Goal: Book appointment/travel/reservation

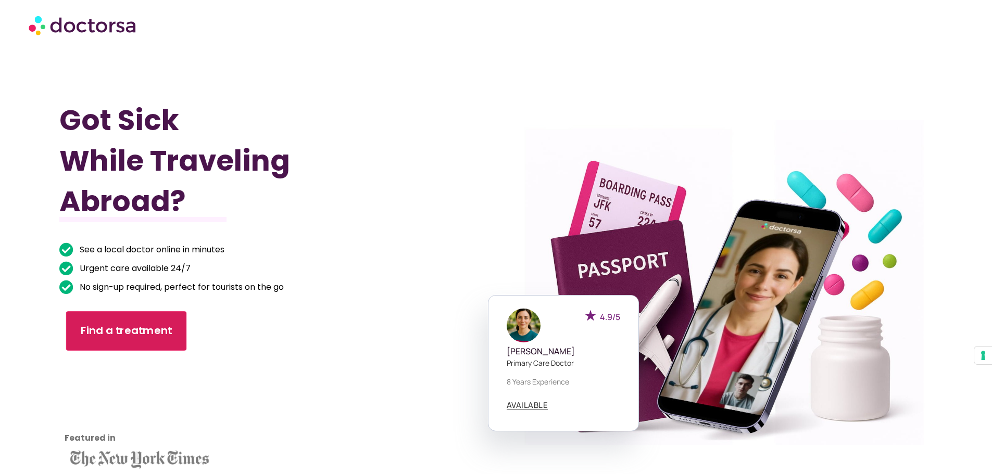
click at [149, 334] on span "Find a treatment" at bounding box center [127, 331] width 92 height 15
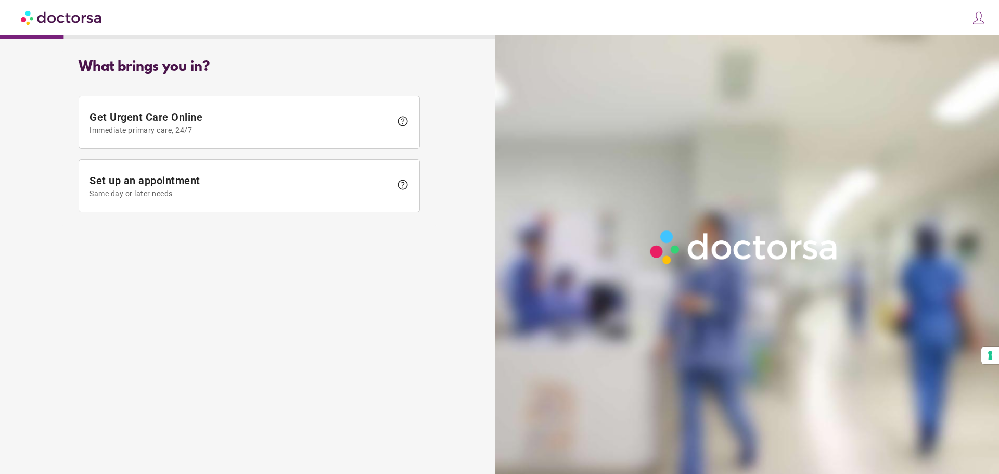
click at [58, 16] on img at bounding box center [62, 17] width 82 height 23
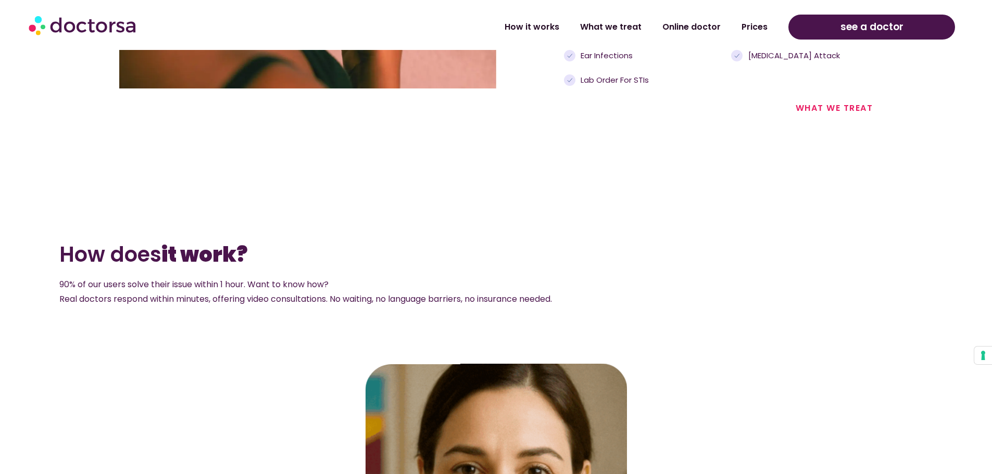
scroll to position [1405, 0]
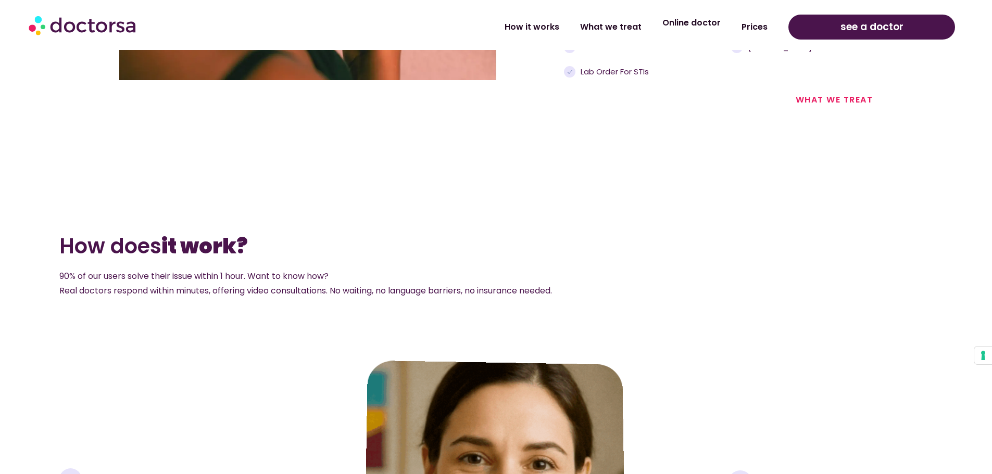
click at [724, 29] on link "Online doctor" at bounding box center [691, 23] width 79 height 24
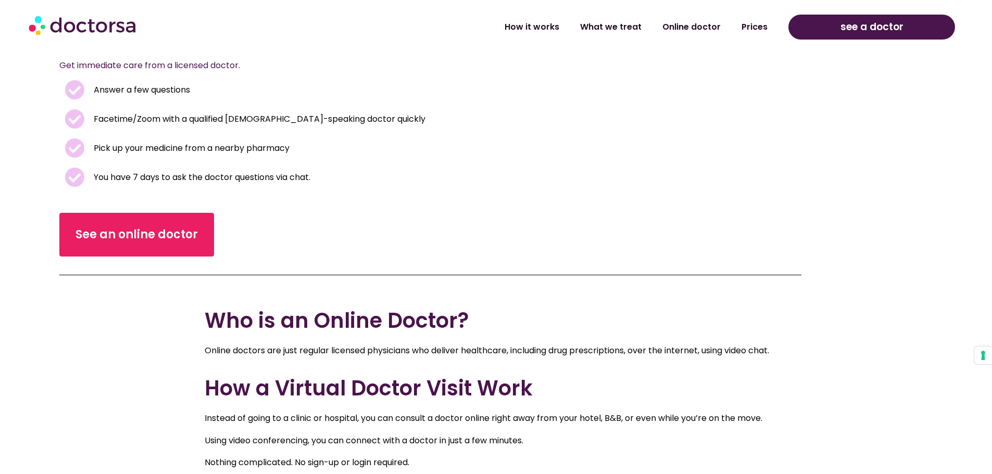
scroll to position [260, 0]
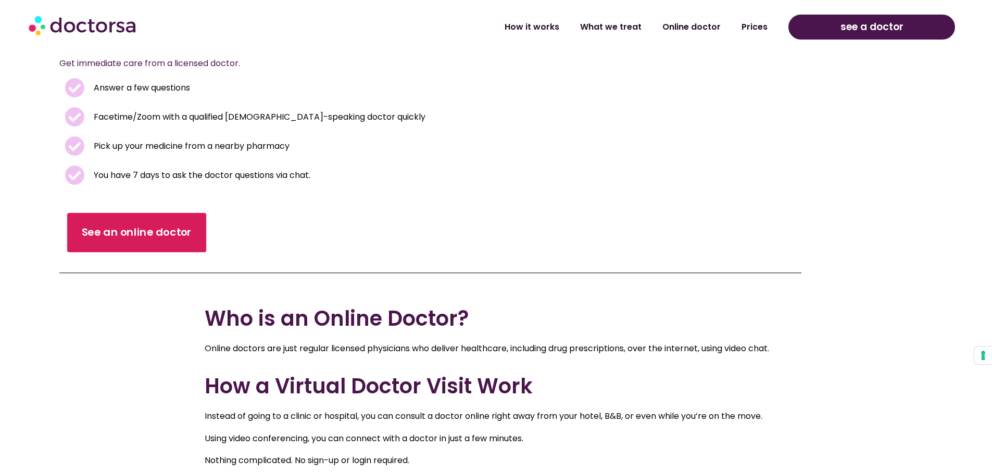
click at [169, 238] on span "See an online doctor" at bounding box center [137, 232] width 110 height 15
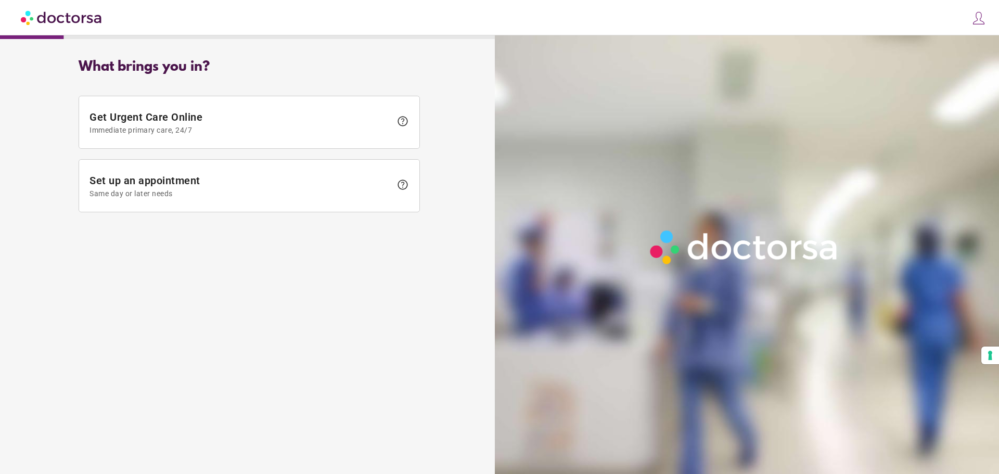
click at [69, 12] on img at bounding box center [62, 17] width 82 height 23
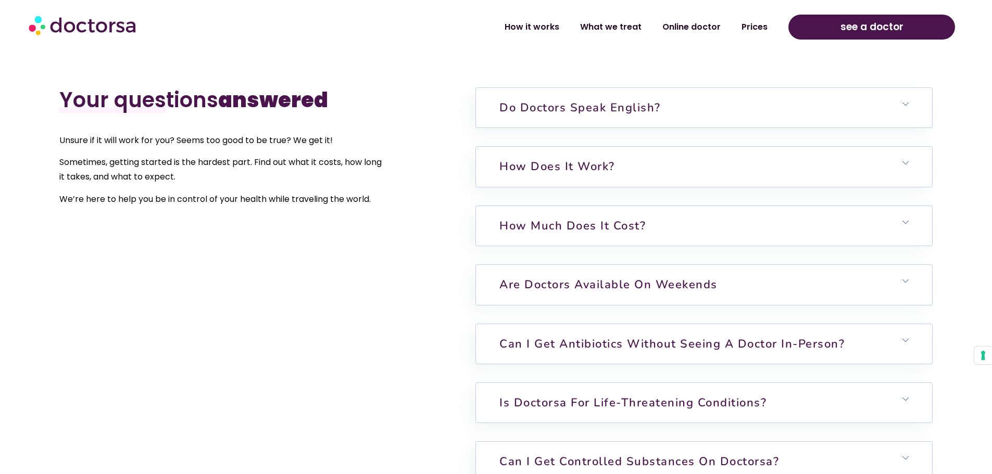
scroll to position [2655, 0]
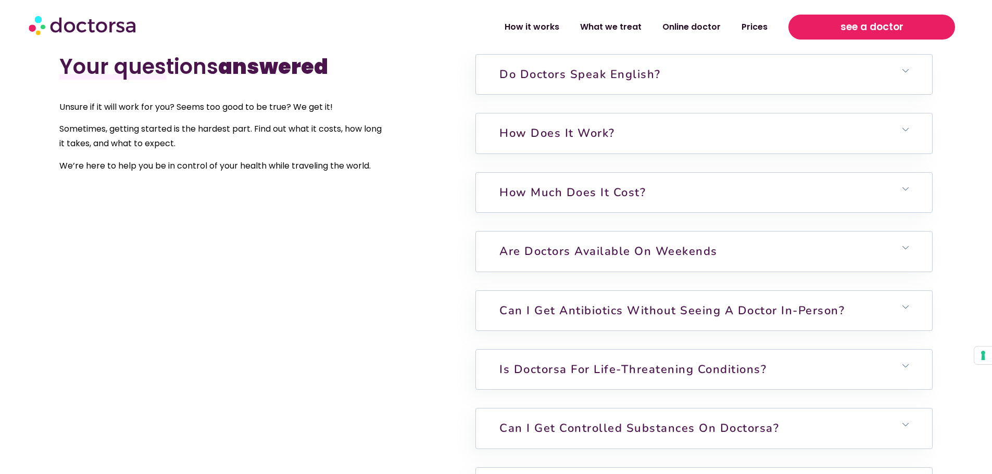
click at [903, 30] on span "see a doctor" at bounding box center [871, 27] width 63 height 17
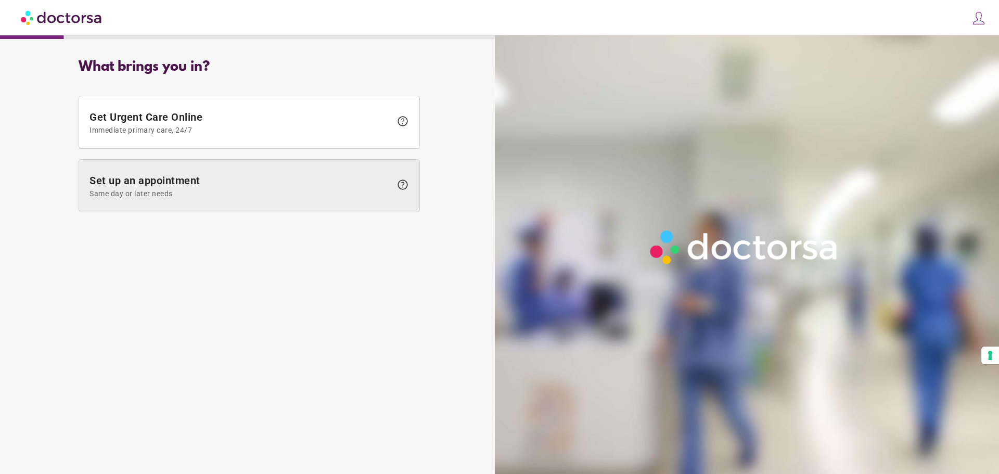
click at [213, 179] on span "Set up an appointment Same day or later needs" at bounding box center [241, 185] width 302 height 23
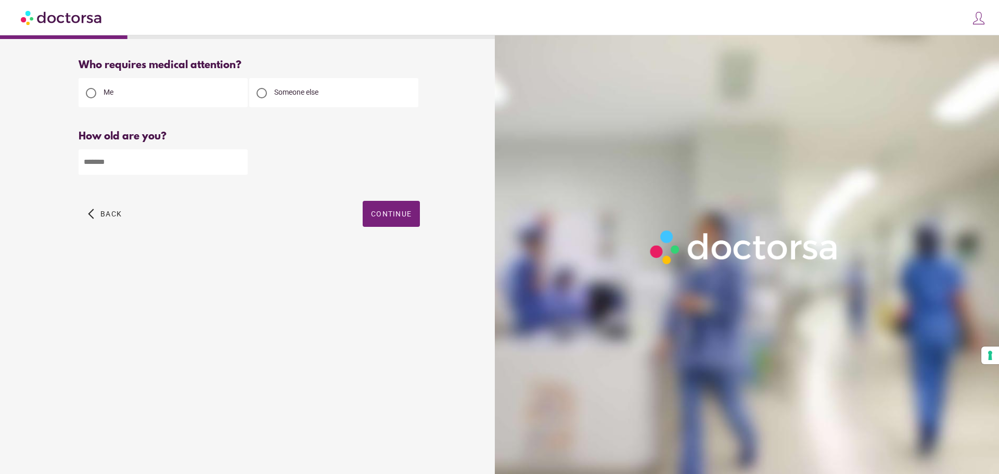
click at [216, 172] on input "number" at bounding box center [163, 162] width 169 height 26
type input "**"
click at [401, 213] on span "Continue" at bounding box center [391, 214] width 41 height 8
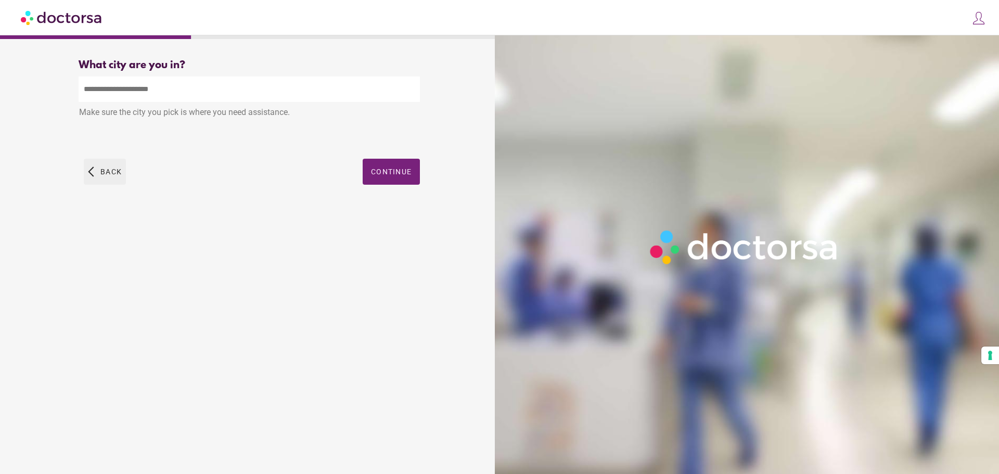
click at [115, 176] on span "Back" at bounding box center [110, 172] width 21 height 8
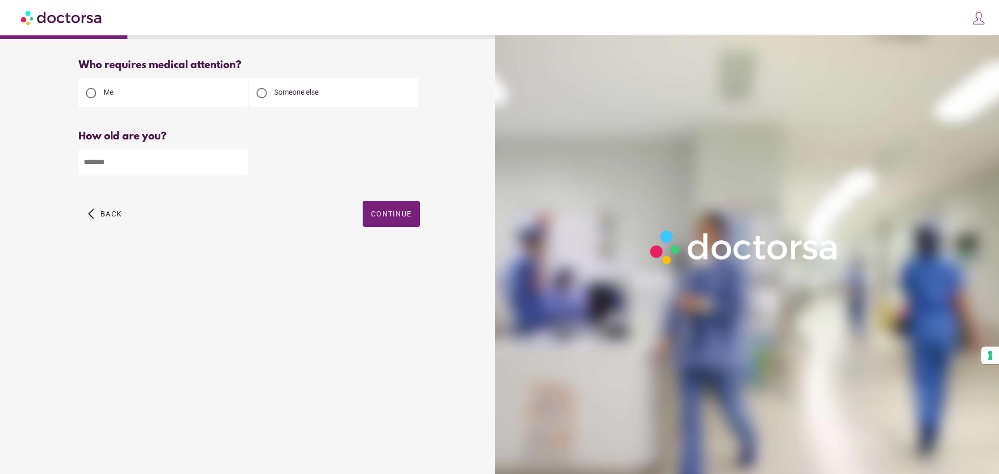
click at [55, 13] on img at bounding box center [62, 17] width 82 height 23
